Goal: Task Accomplishment & Management: Manage account settings

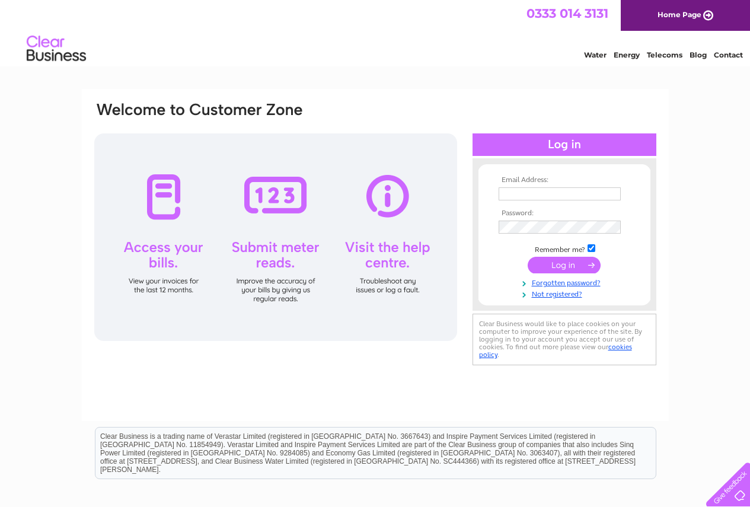
type input "[EMAIL_ADDRESS][DOMAIN_NAME]"
click at [551, 264] on input "submit" at bounding box center [564, 265] width 73 height 17
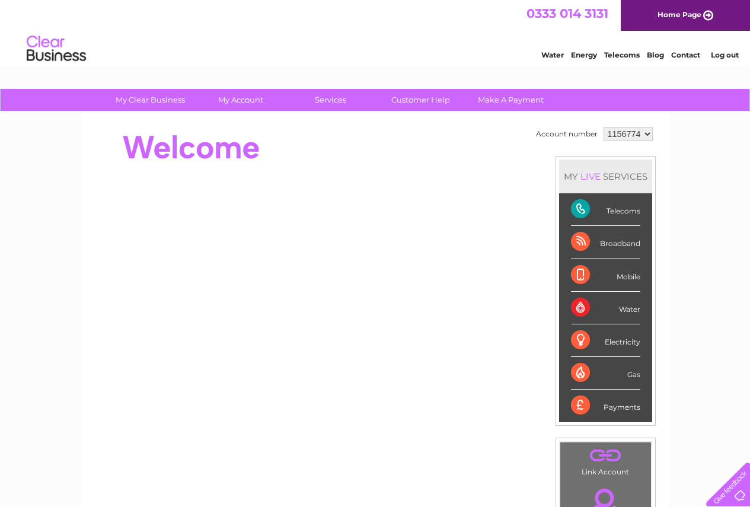
click at [571, 203] on div "Telecoms" at bounding box center [605, 209] width 69 height 33
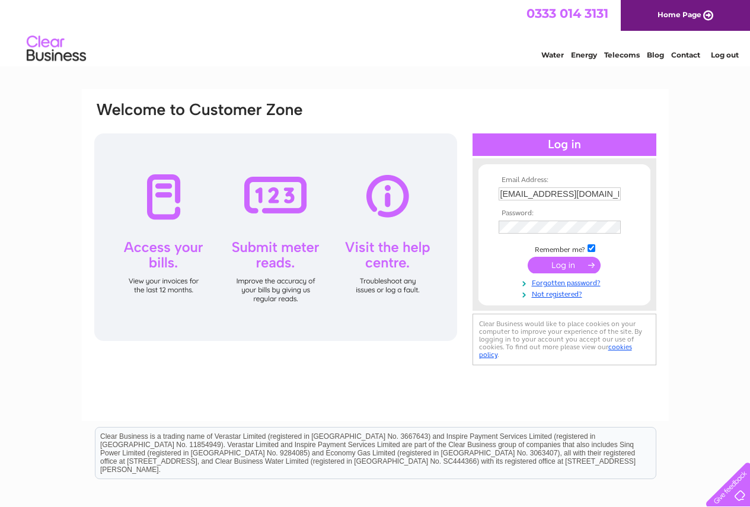
click at [565, 265] on input "submit" at bounding box center [564, 265] width 73 height 17
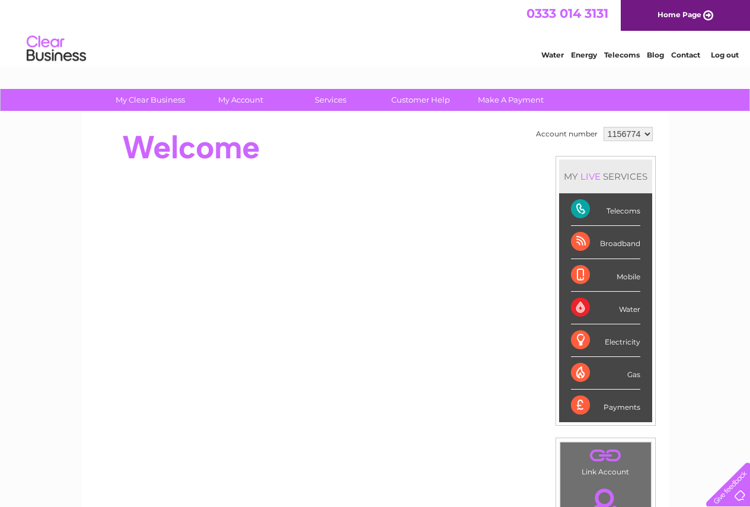
click at [617, 214] on div "Telecoms" at bounding box center [605, 209] width 69 height 33
